Goal: Answer question/provide support

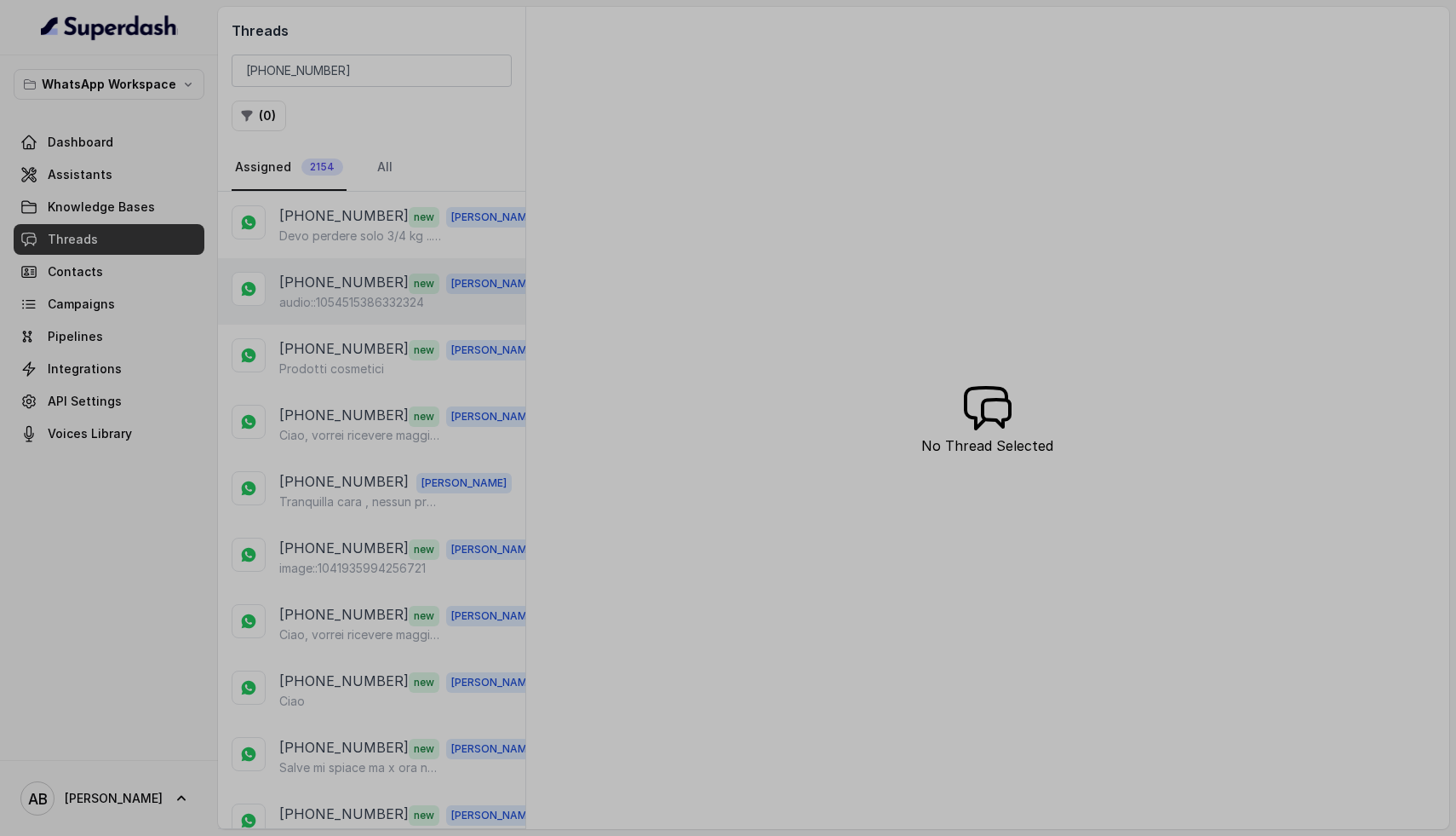
click at [320, 317] on div "[PHONE_NUMBER] new [PERSON_NAME] audio::1054515386332324" at bounding box center [371, 291] width 307 height 66
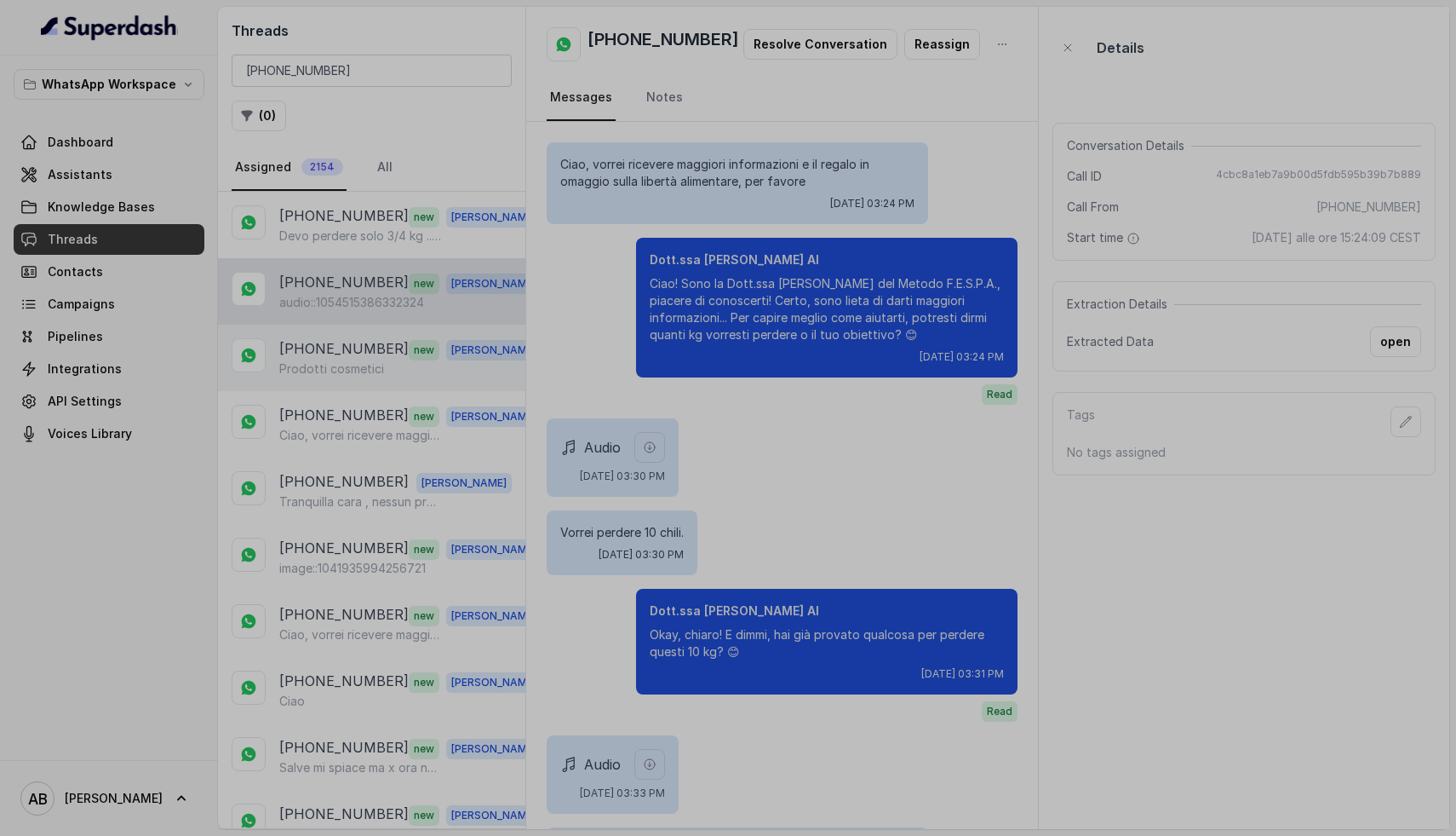
scroll to position [1662, 0]
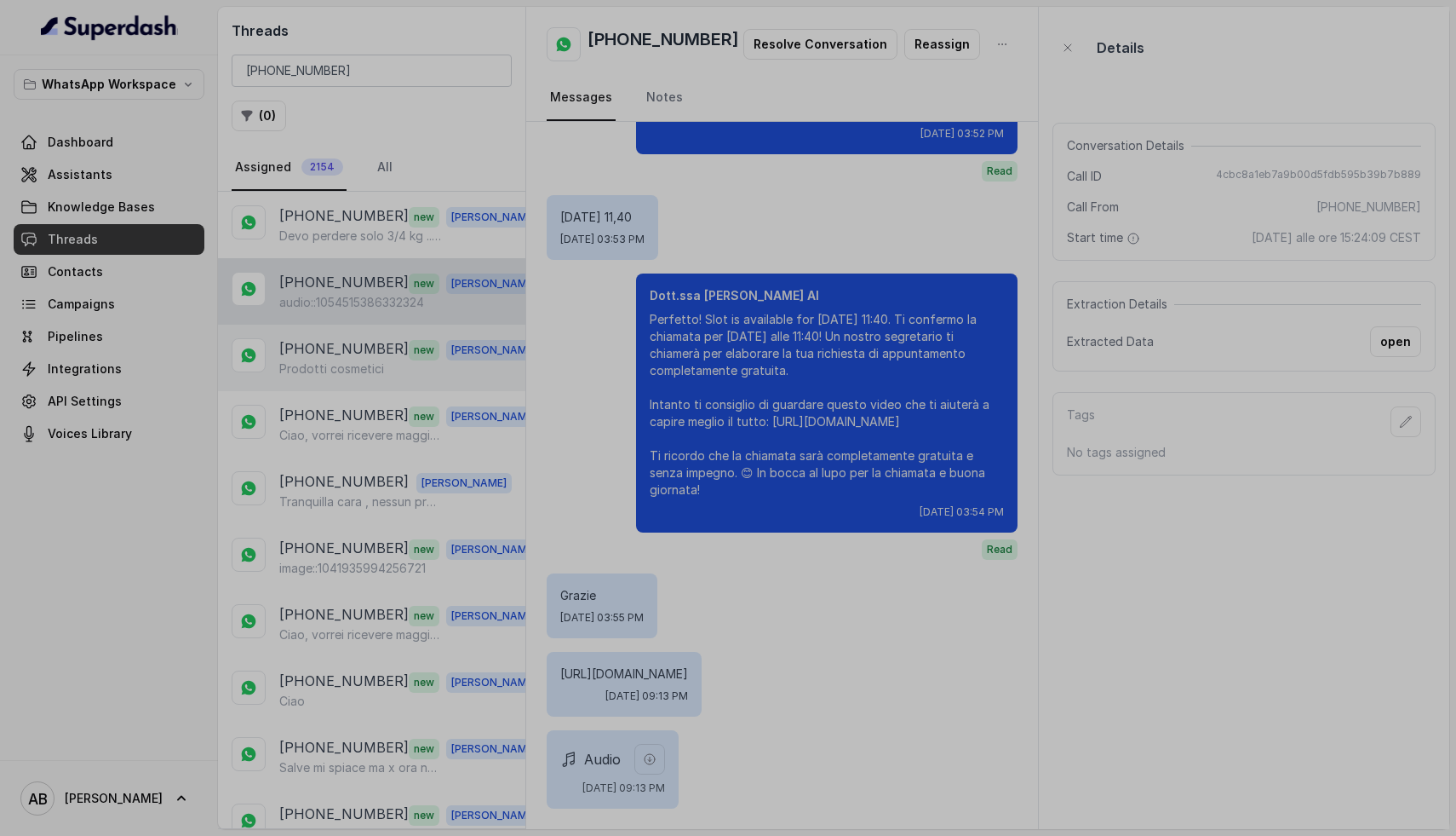
click at [346, 368] on p "Prodotti cosmetici" at bounding box center [332, 369] width 105 height 17
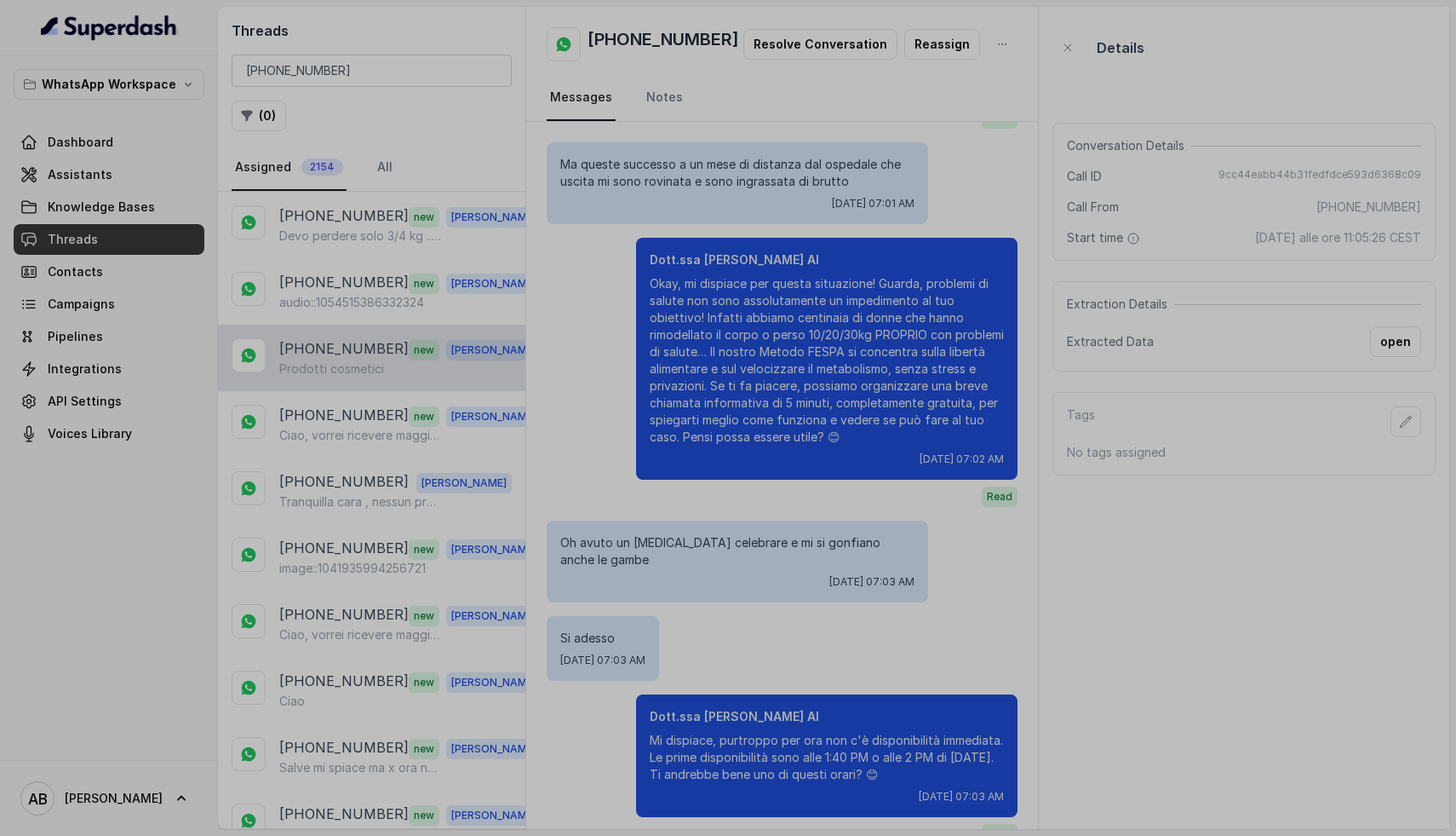
scroll to position [3411, 0]
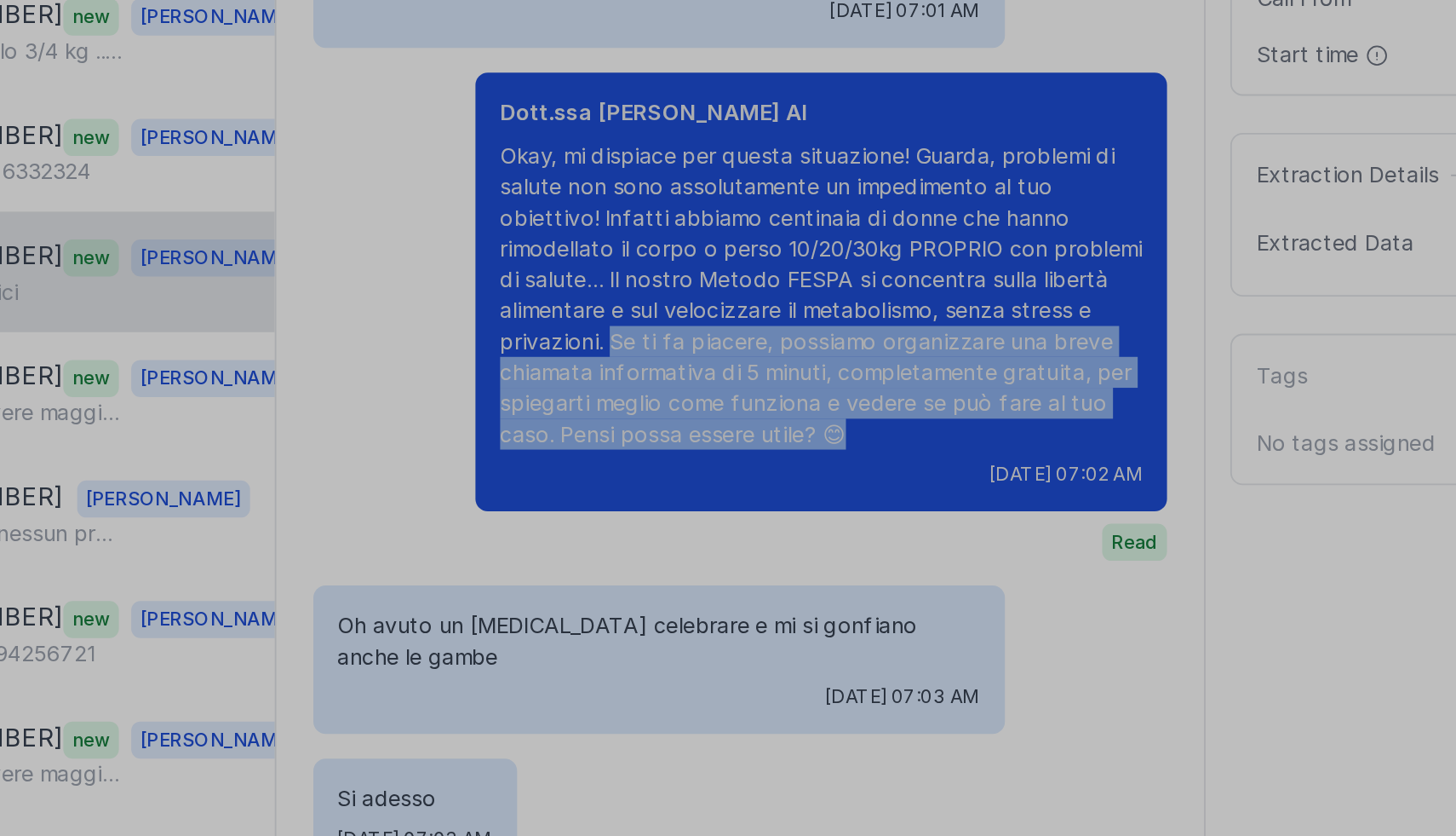
drag, startPoint x: 711, startPoint y: 427, endPoint x: 841, endPoint y: 483, distance: 141.5
click at [841, 456] on p "Okay, mi dispiace per questa situazione! Guarda, problemi di salute non sono as…" at bounding box center [827, 371] width 354 height 171
copy p "Se ti fa piacere, possiamo organizzare una breve chiamata informativa di 5 minu…"
